Goal: Information Seeking & Learning: Learn about a topic

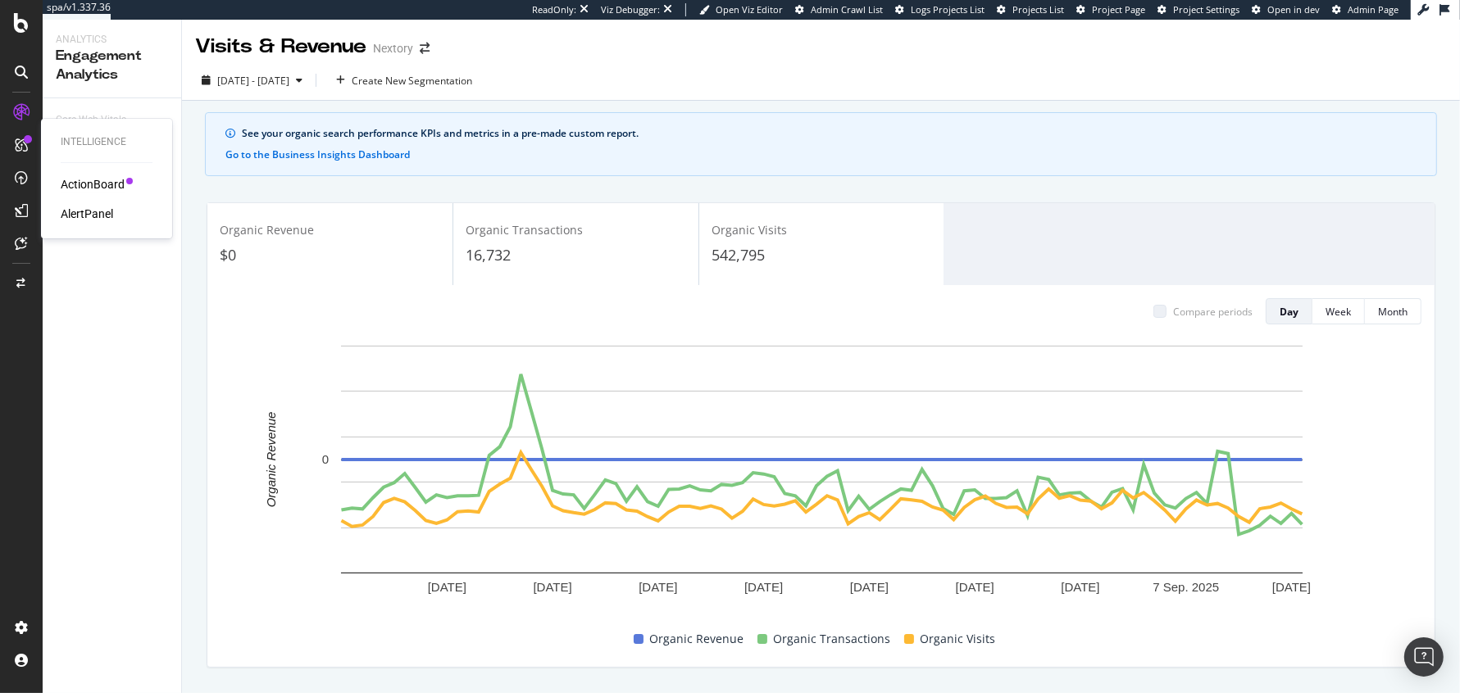
click at [93, 178] on div "ActionBoard" at bounding box center [93, 184] width 64 height 16
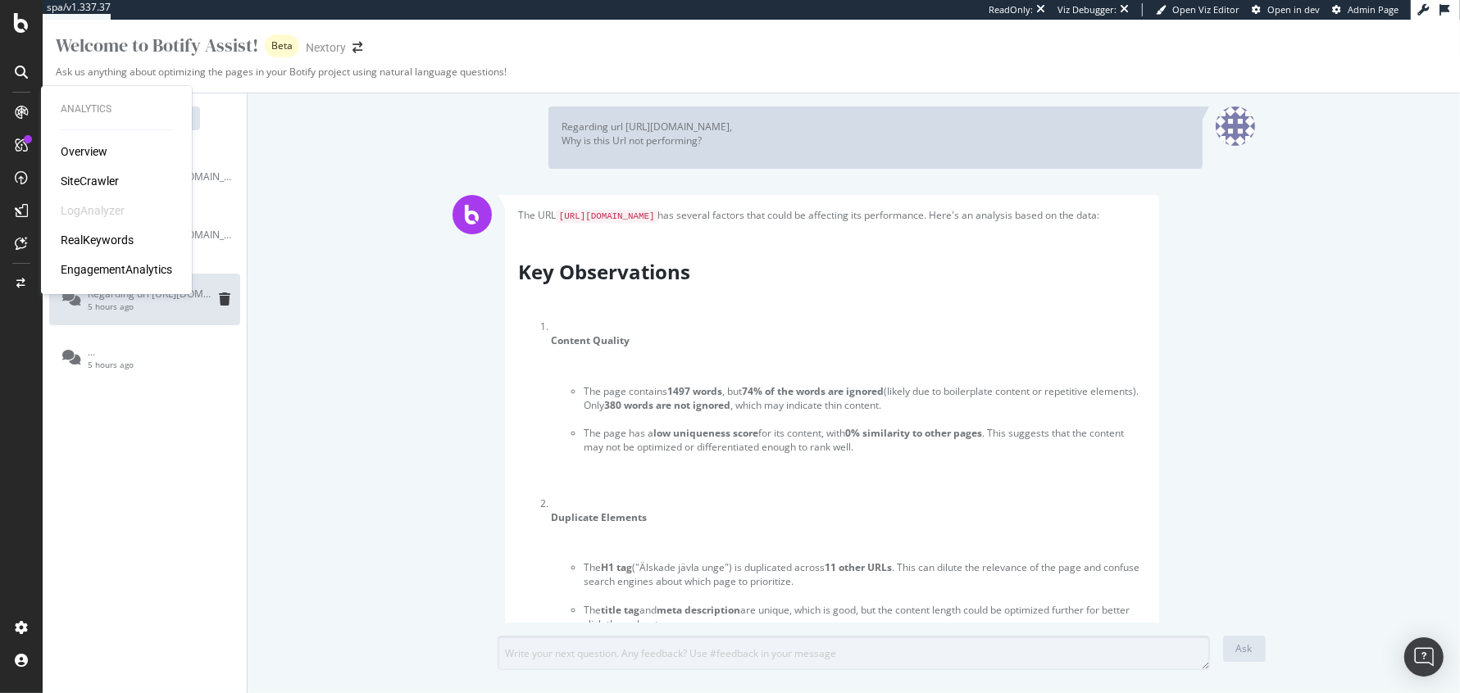
scroll to position [102, 0]
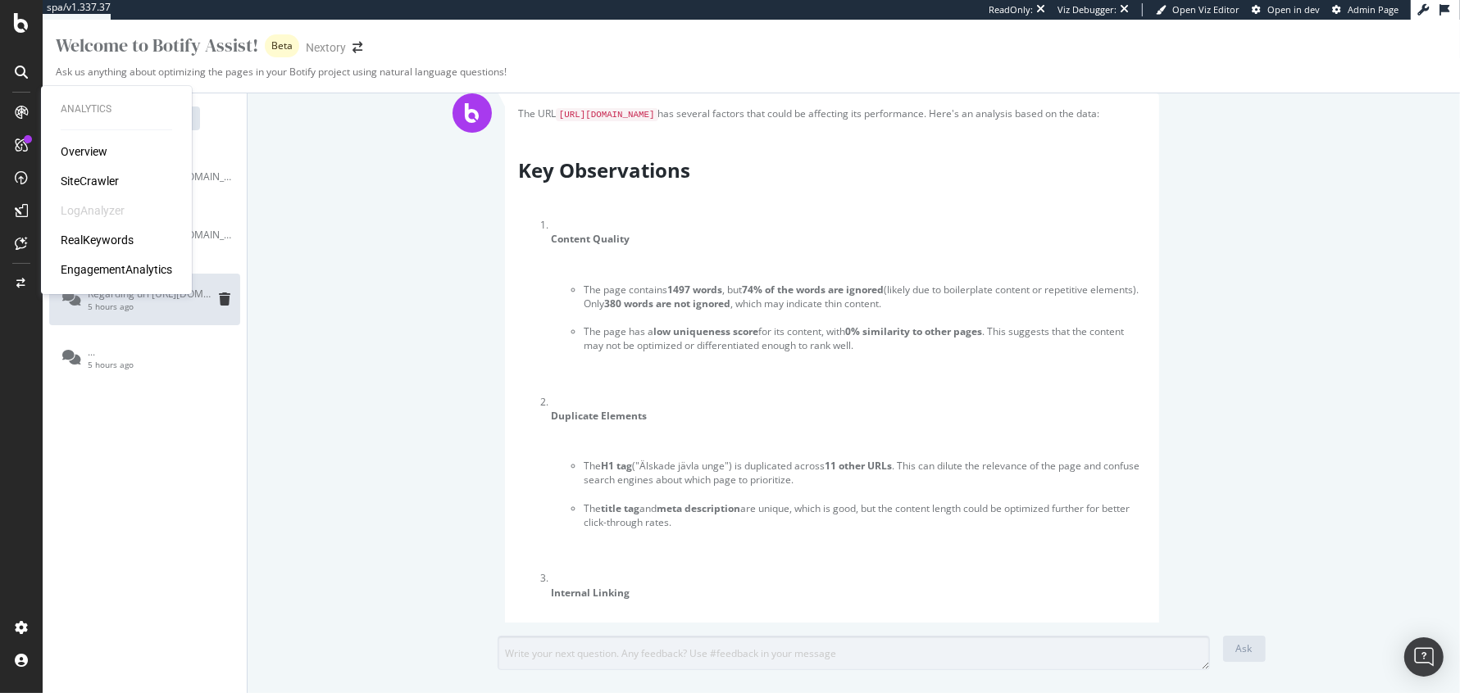
click at [90, 240] on div "RealKeywords" at bounding box center [97, 240] width 73 height 16
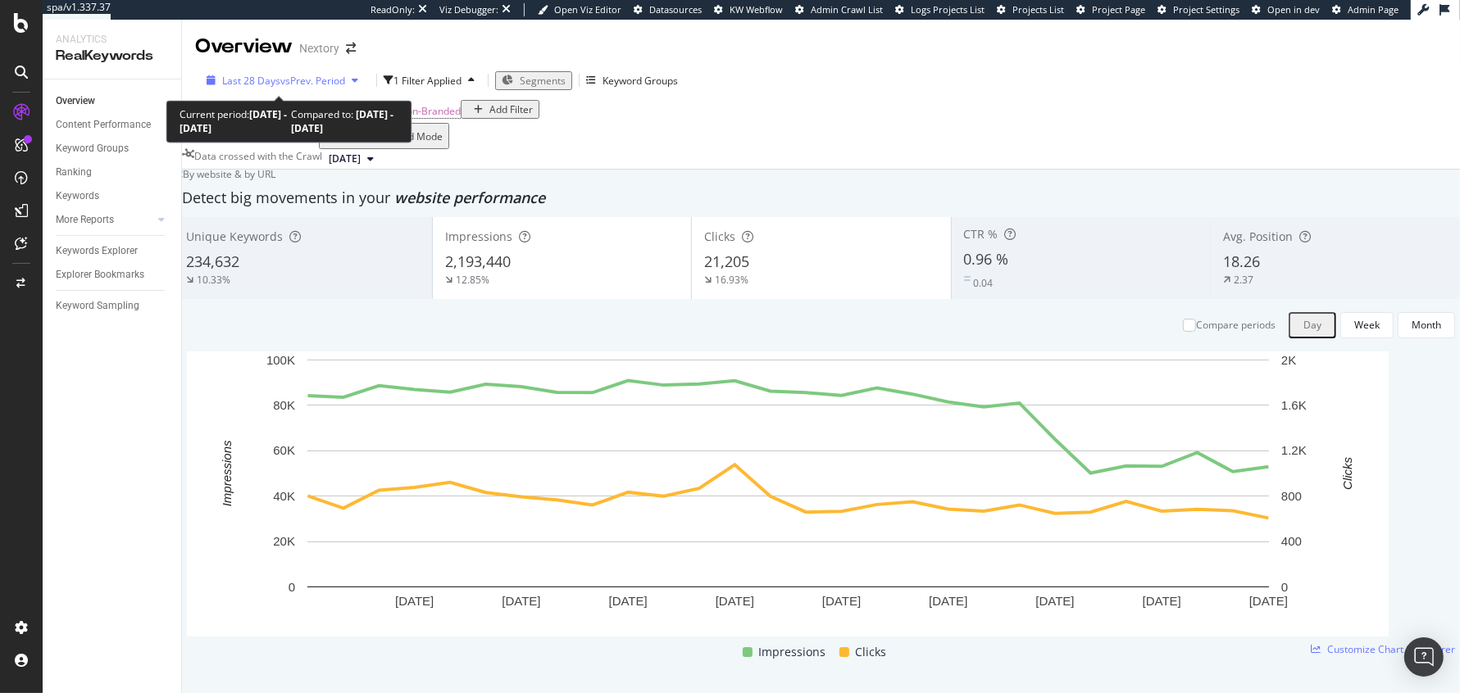
click at [291, 74] on div "Last 28 Days vs Prev. Period" at bounding box center [282, 81] width 165 height 14
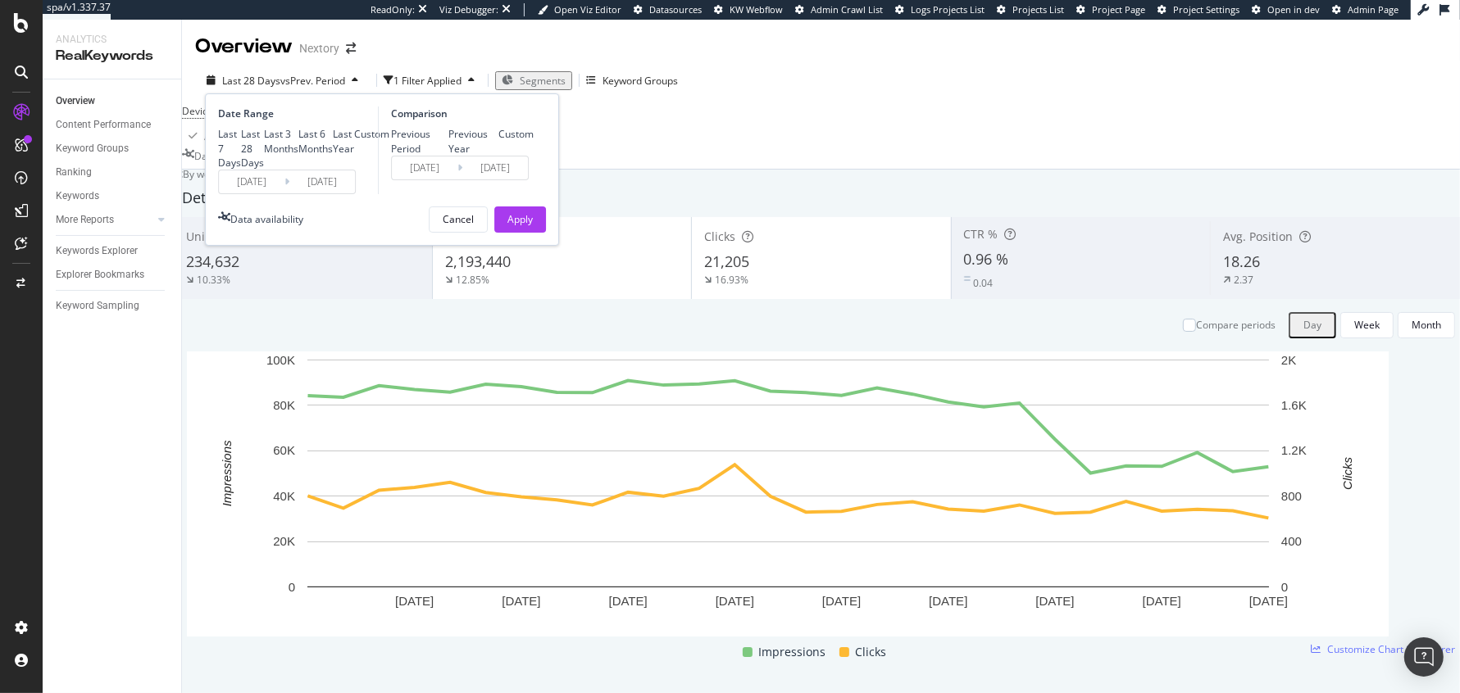
click at [257, 169] on div "Last 7 Days Last 28 Days Last 3 Months Last 6 Months Last Year Custom" at bounding box center [303, 148] width 171 height 42
click at [298, 155] on div "Last 6 Months" at bounding box center [315, 141] width 34 height 28
type input "[DATE]"
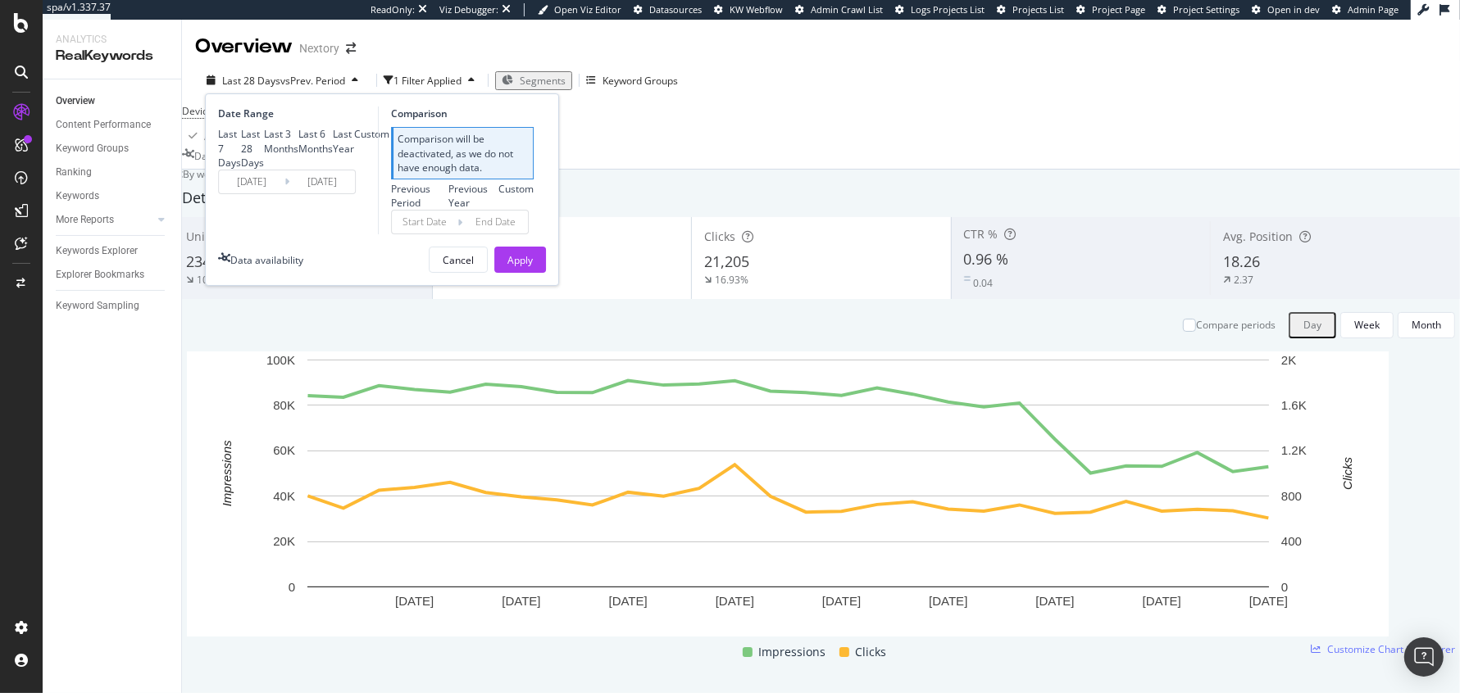
click at [264, 155] on div "Last 3 Months" at bounding box center [281, 141] width 34 height 28
type input "[DATE]"
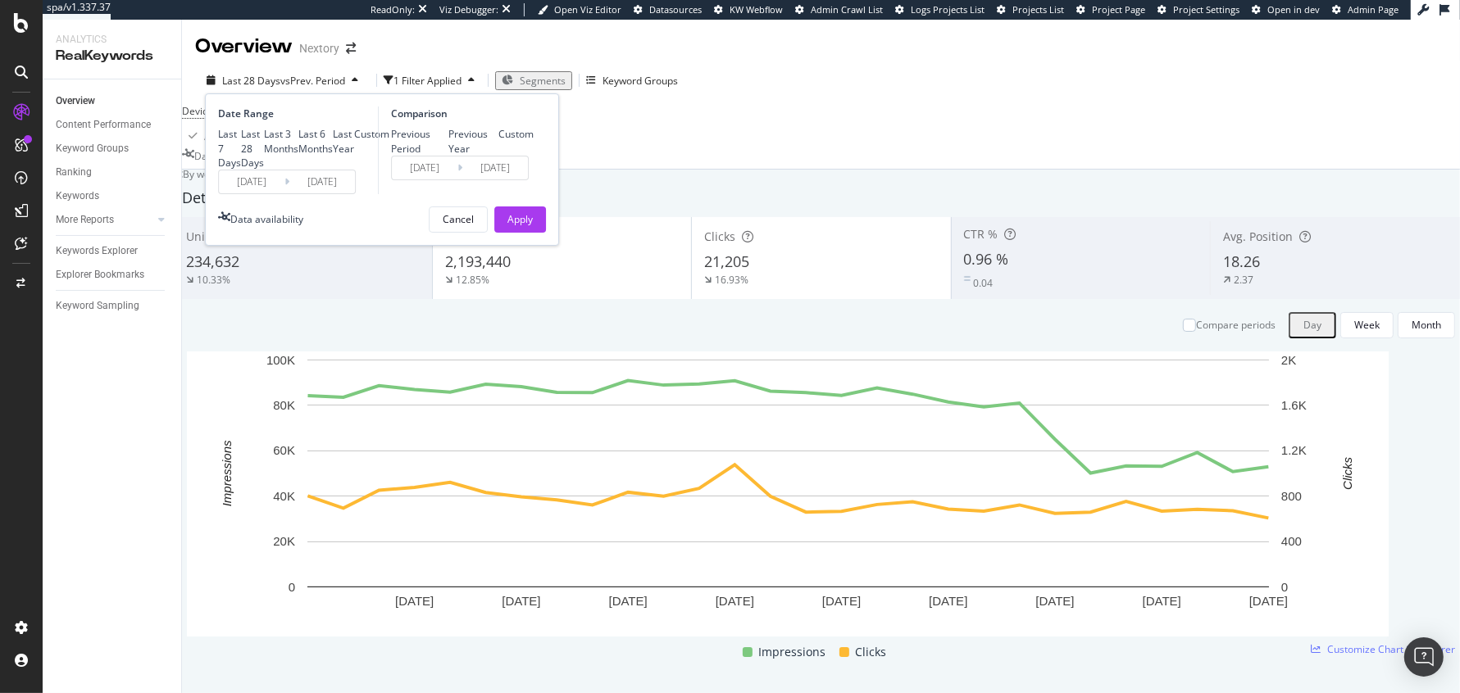
click at [298, 142] on div "Last 6 Months" at bounding box center [298, 142] width 0 height 0
type input "[DATE]"
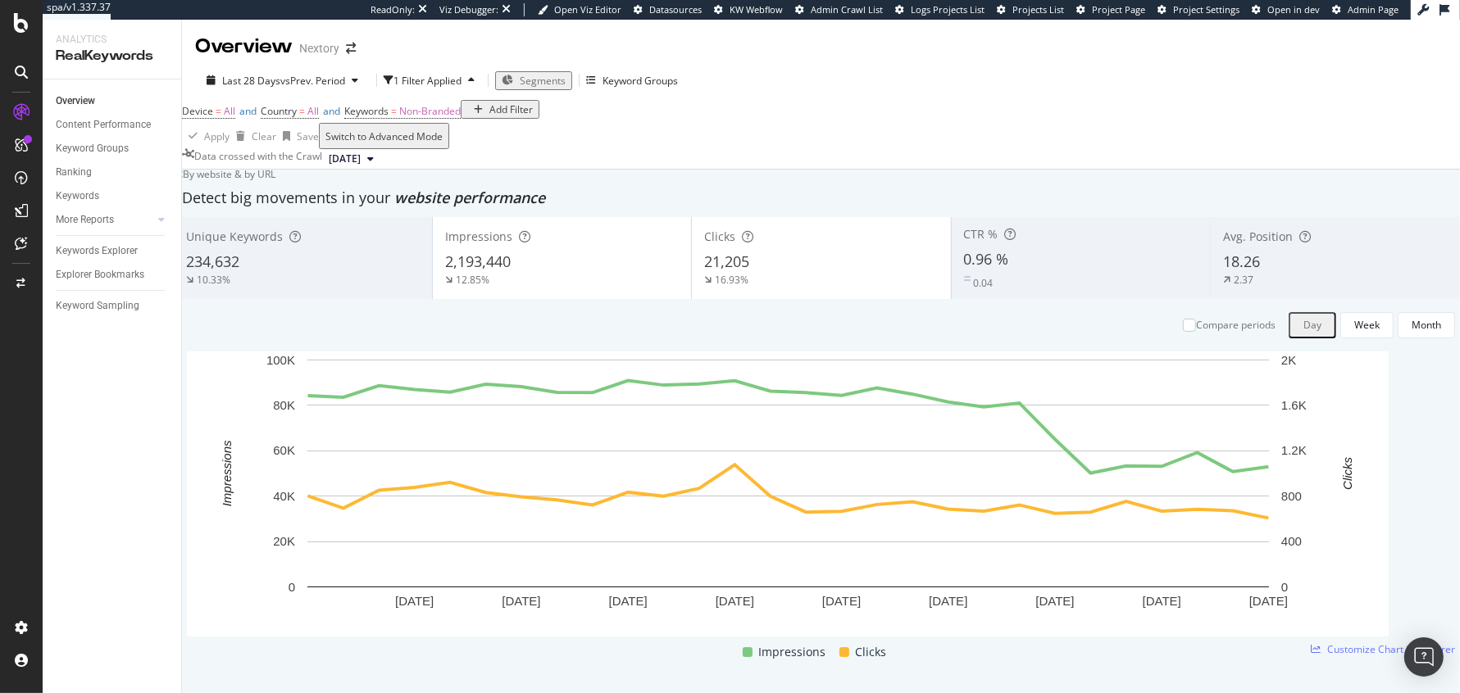
click at [772, 68] on div "Last 28 Days vs Prev. Period 1 Filter Applied Segments Keyword Groups" at bounding box center [821, 83] width 1278 height 33
